Goal: Navigation & Orientation: Understand site structure

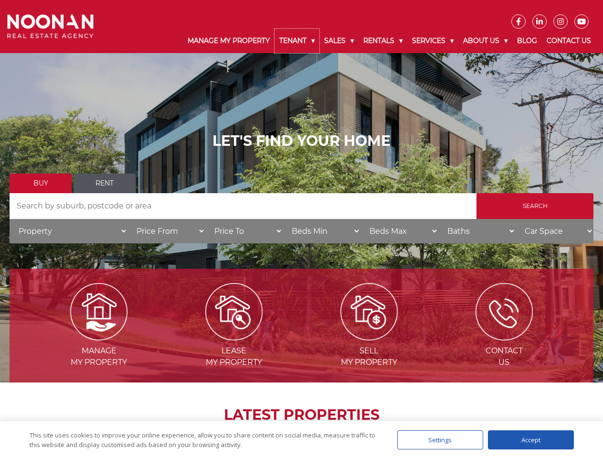
click at [297, 41] on link "Tenant" at bounding box center [297, 41] width 45 height 24
click at [340, 41] on link "Sales" at bounding box center [339, 41] width 39 height 24
click at [384, 41] on link "Rentals" at bounding box center [383, 41] width 49 height 24
click at [434, 41] on link "Services" at bounding box center [432, 41] width 51 height 24
click at [487, 41] on link "About Us" at bounding box center [486, 41] width 54 height 24
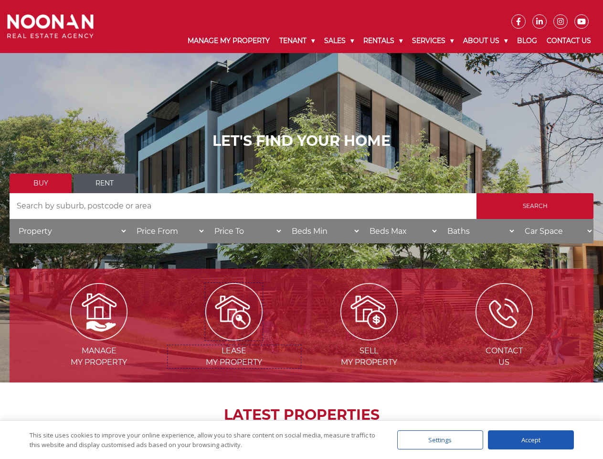
click at [234, 336] on img at bounding box center [233, 311] width 57 height 57
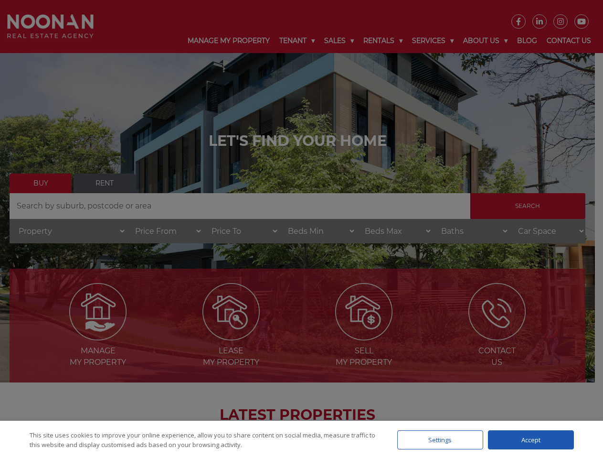
click at [440, 439] on div "Settings" at bounding box center [440, 439] width 86 height 19
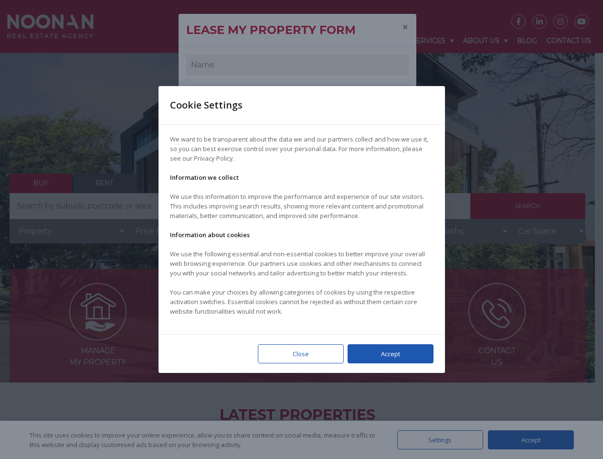
click at [531, 439] on div at bounding box center [301, 229] width 603 height 459
